Goal: Find specific page/section: Find specific page/section

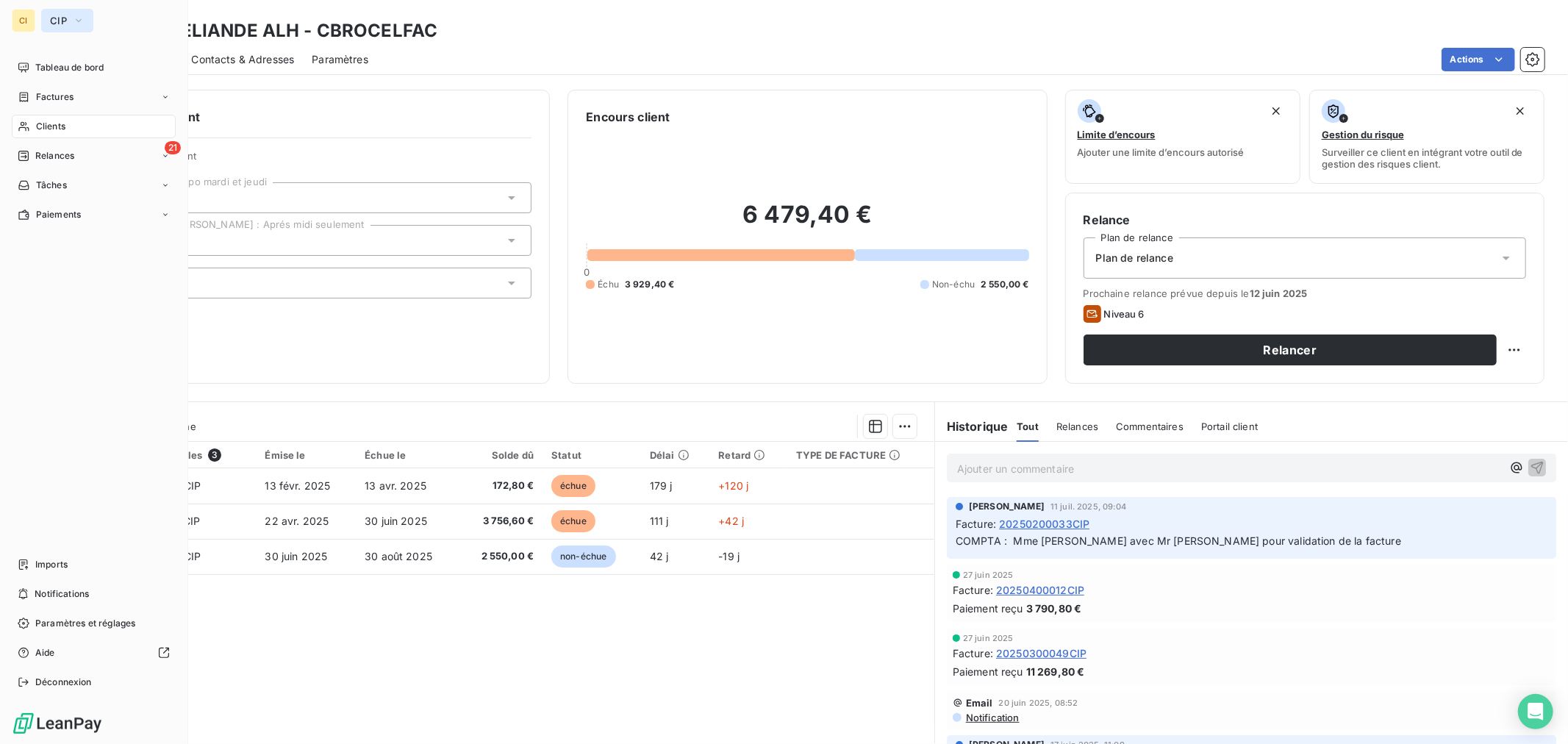
click at [41, 19] on button "CIP" at bounding box center [67, 21] width 53 height 24
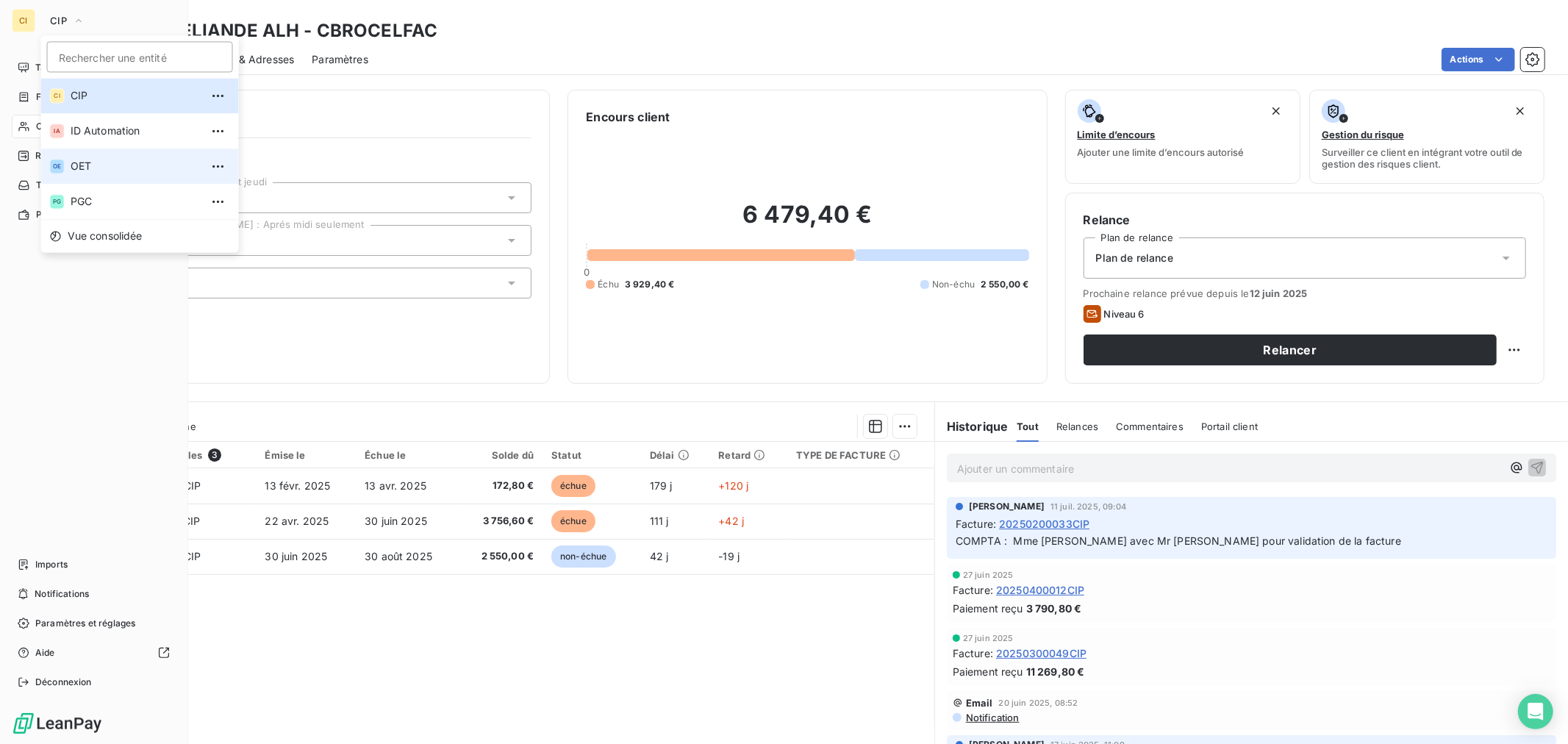
click at [96, 157] on li "OE OET" at bounding box center [140, 166] width 198 height 35
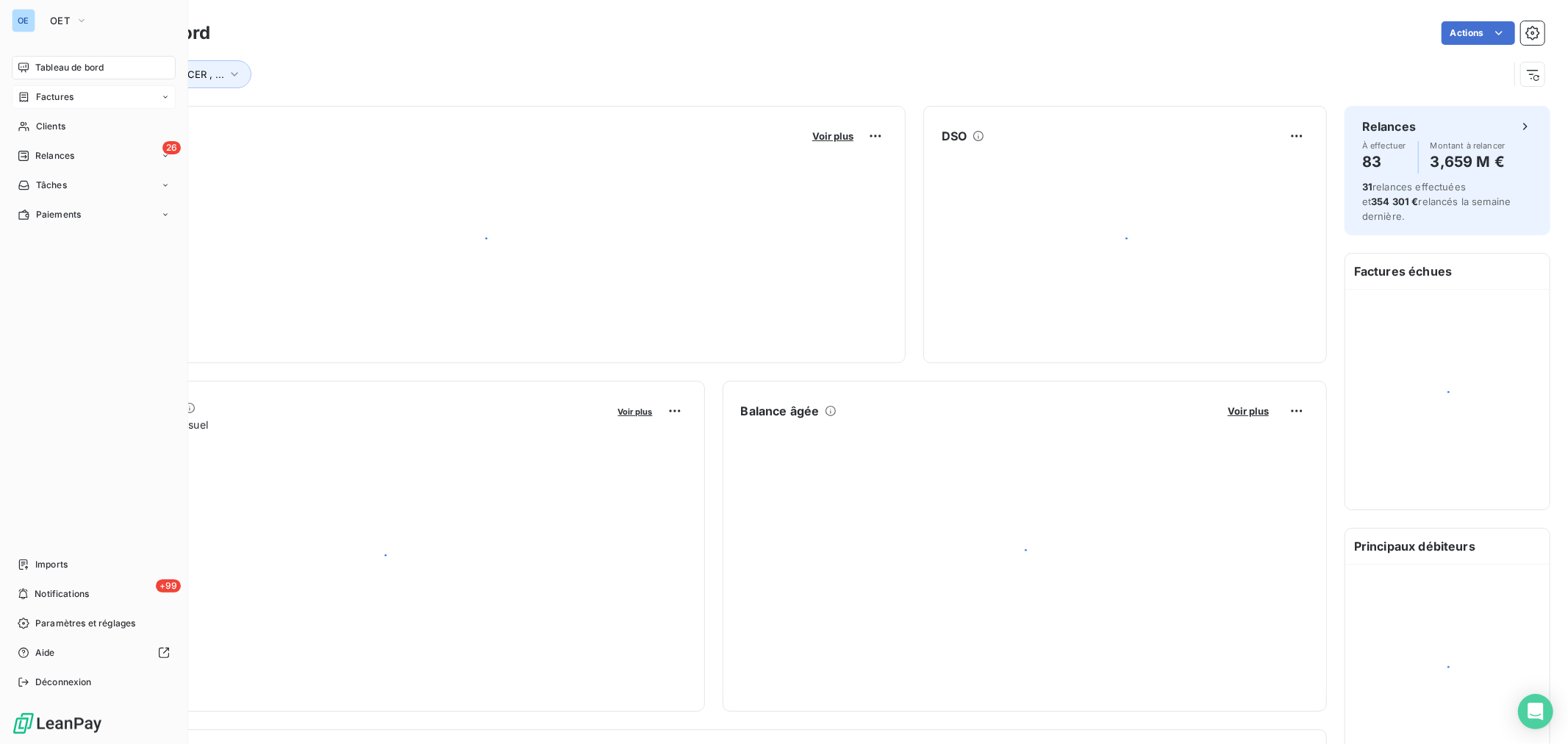
click at [60, 106] on div "Factures" at bounding box center [93, 97] width 164 height 24
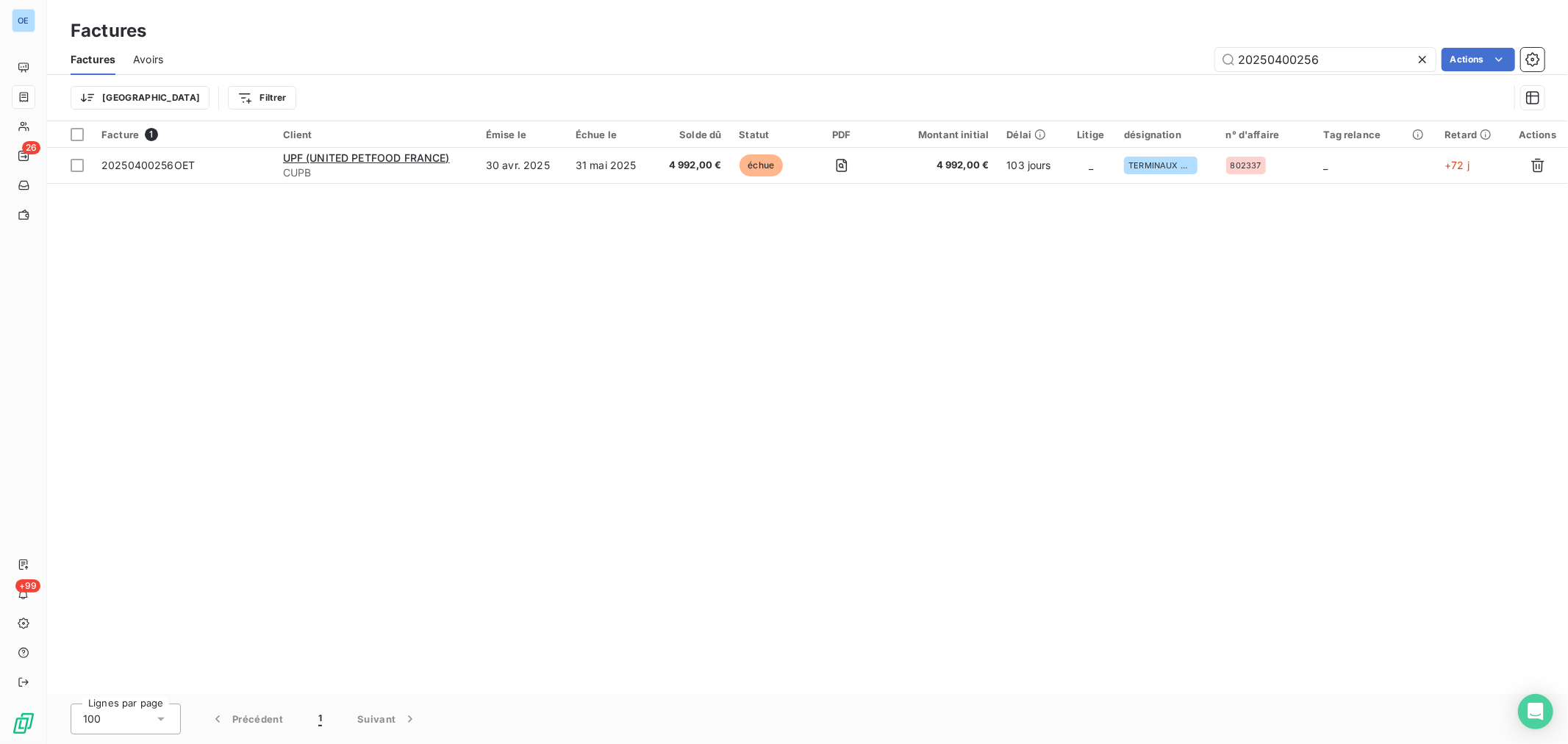
drag, startPoint x: 1356, startPoint y: 64, endPoint x: 1275, endPoint y: 79, distance: 82.4
click at [1275, 79] on div "Factures Avoirs 20250400256 Actions Trier Filtrer" at bounding box center [808, 83] width 1521 height 76
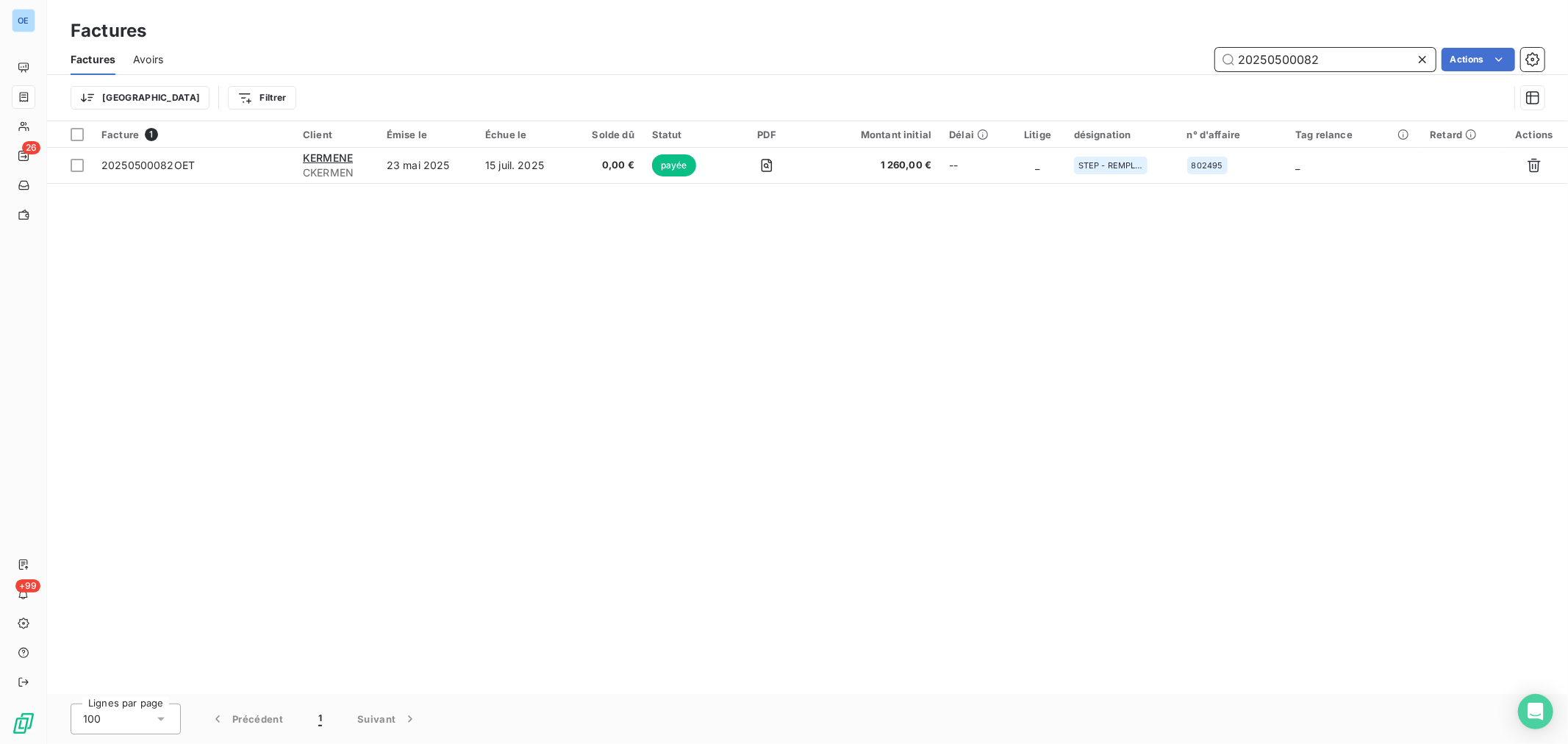
click at [1332, 68] on input "20250500082" at bounding box center [1325, 60] width 220 height 24
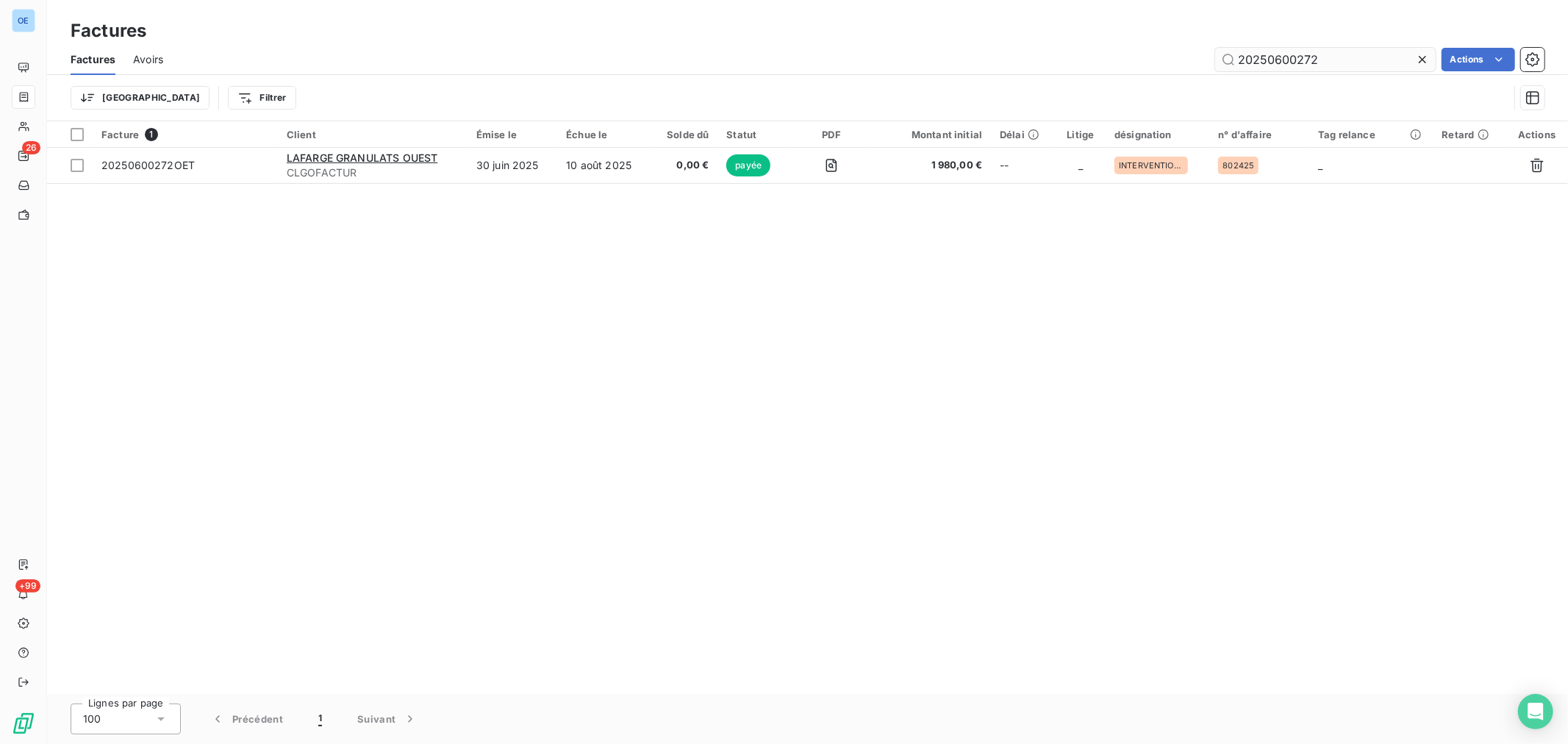
click at [1349, 62] on div "Factures Avoirs 20250600272 Actions" at bounding box center [808, 60] width 1521 height 31
drag, startPoint x: 1358, startPoint y: 62, endPoint x: 1276, endPoint y: 75, distance: 83.0
click at [1276, 75] on div "Factures Avoirs 20250600272 Actions Trier Filtrer" at bounding box center [808, 83] width 1521 height 76
type input "20250500397"
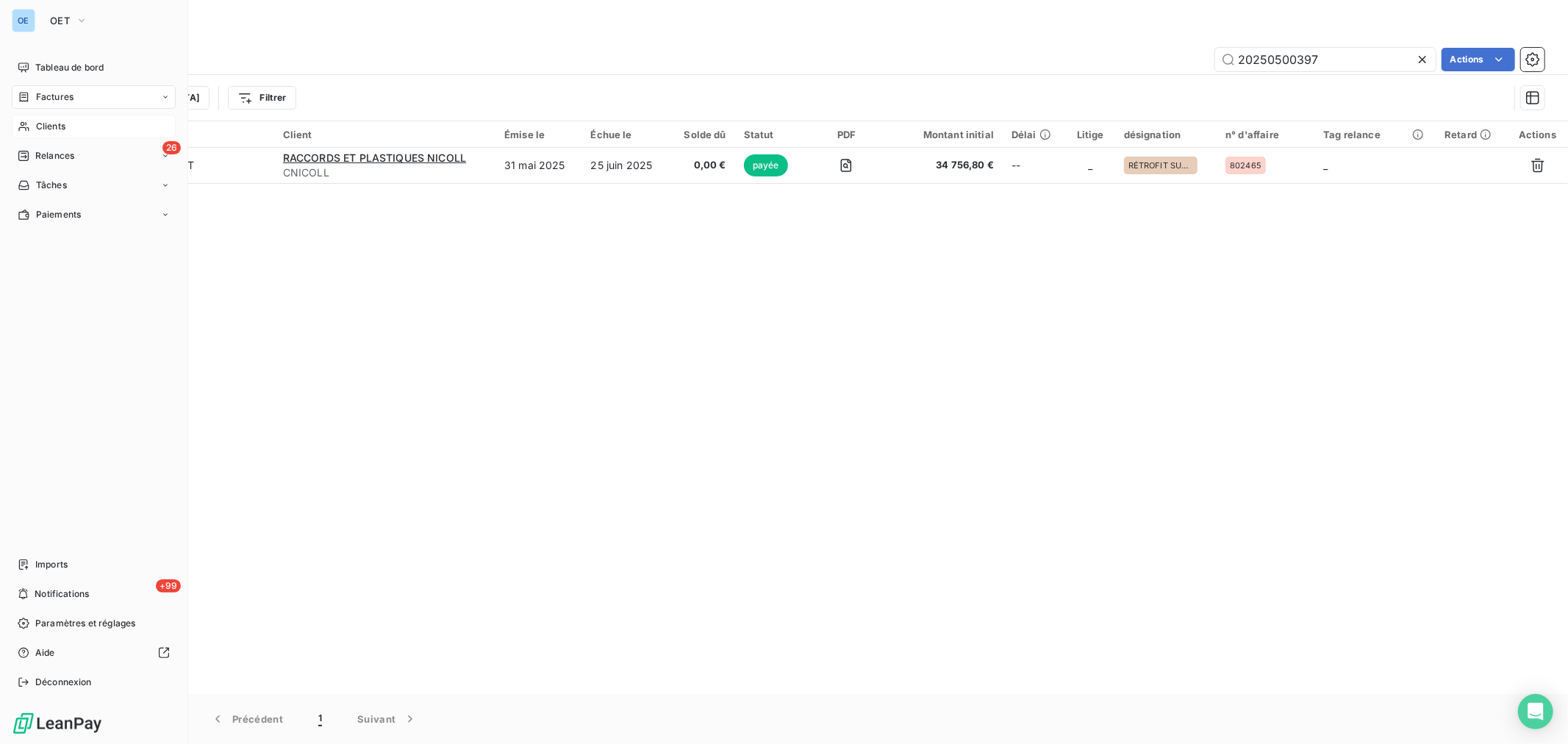
click at [44, 133] on div "Clients" at bounding box center [93, 126] width 164 height 24
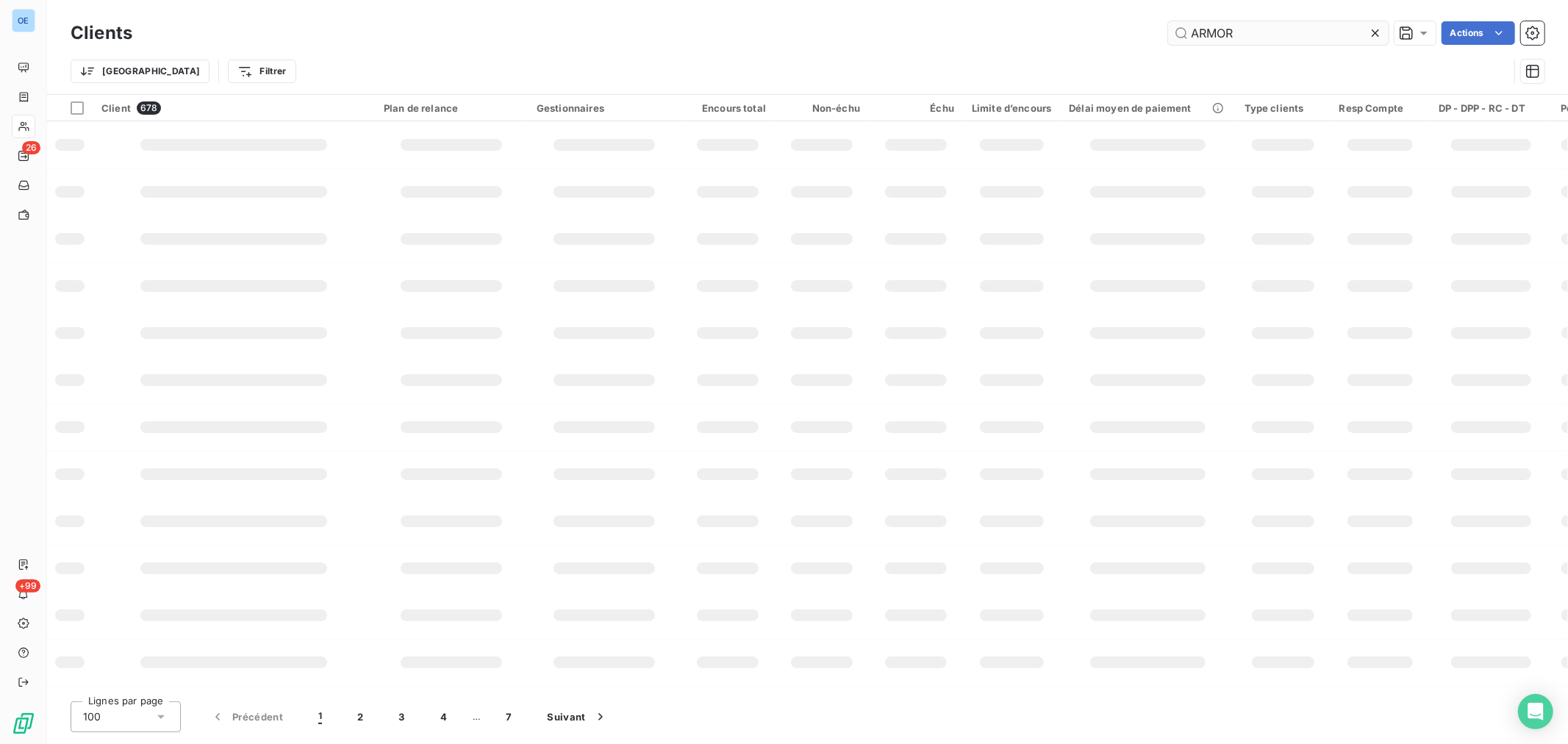
type input "ARMOR"
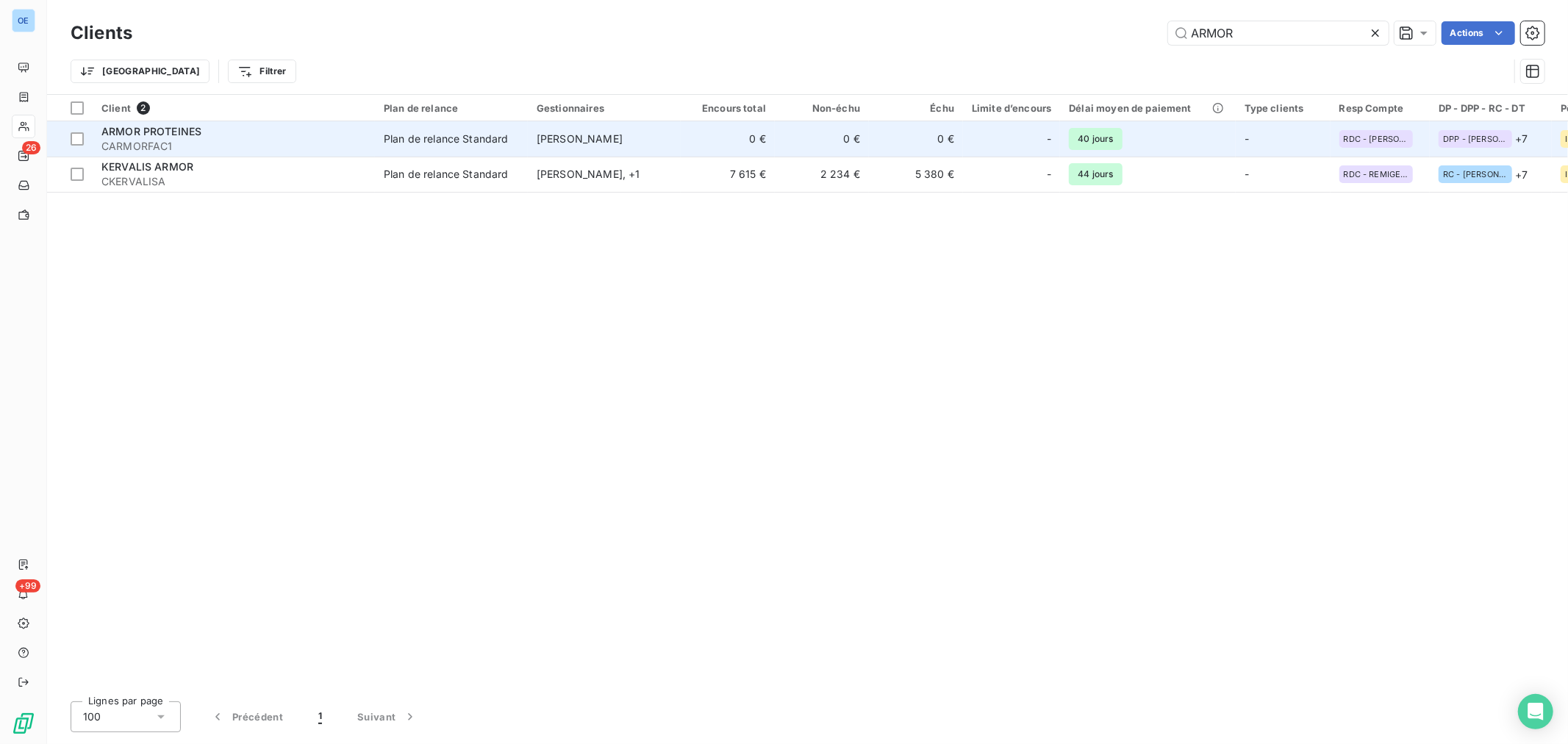
click at [696, 147] on td "0 €" at bounding box center [728, 139] width 94 height 35
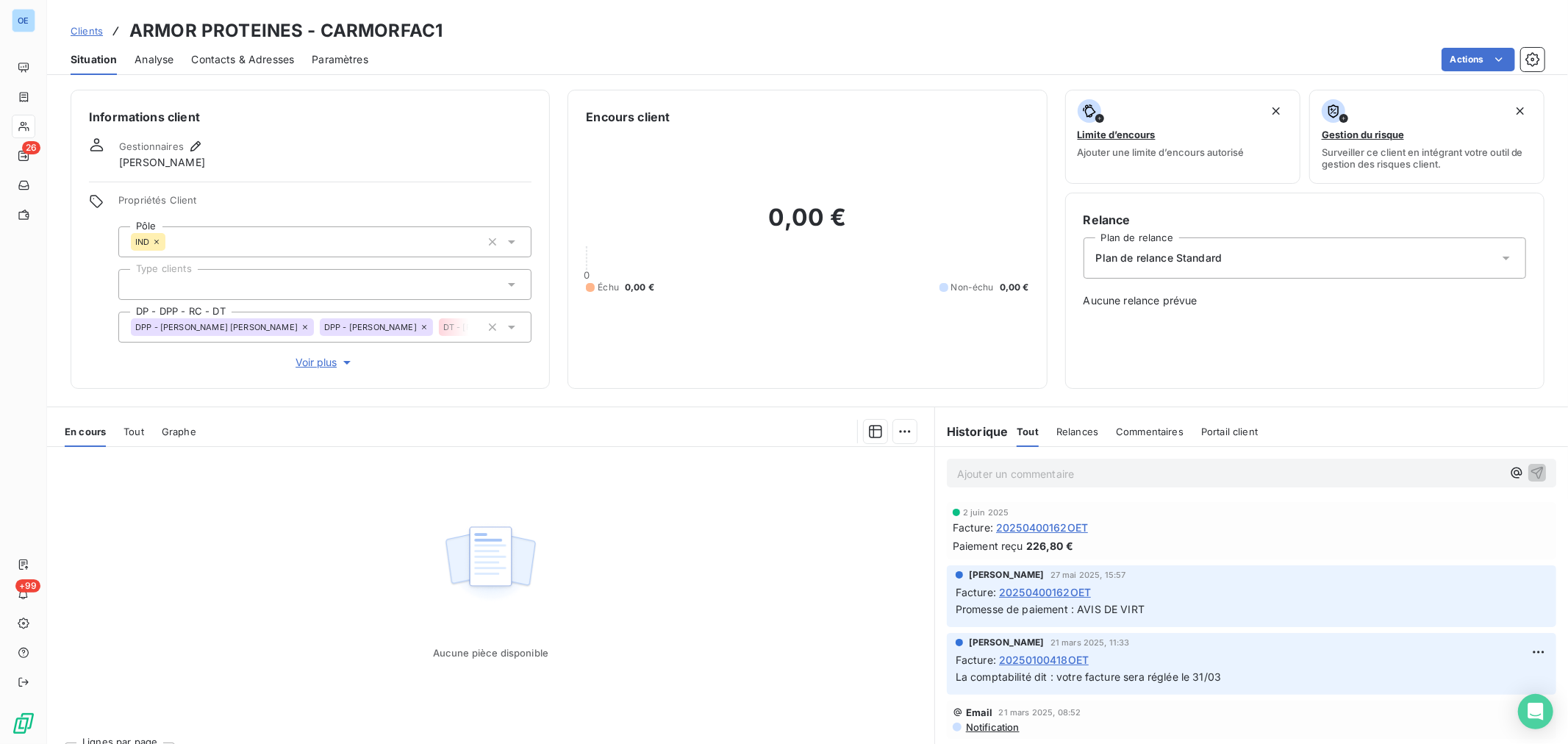
click at [211, 69] on div "Contacts & Adresses" at bounding box center [242, 60] width 103 height 31
